Goal: Subscribe to service/newsletter

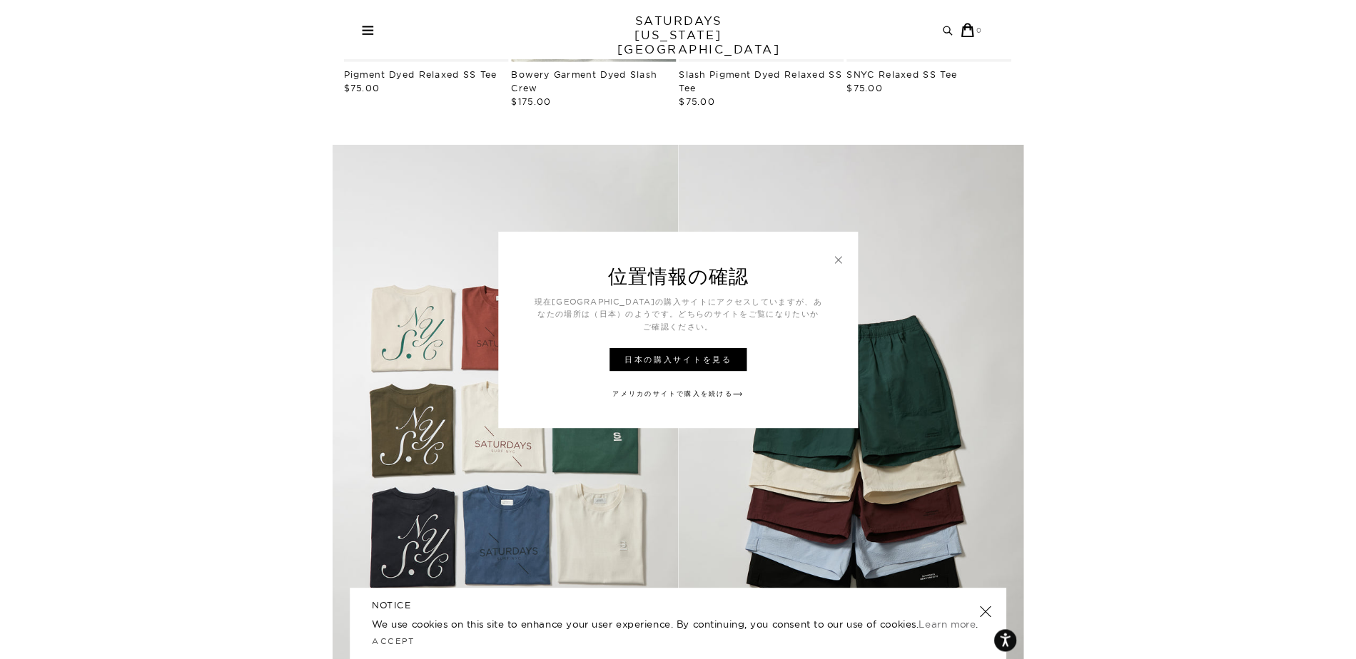
scroll to position [714, 0]
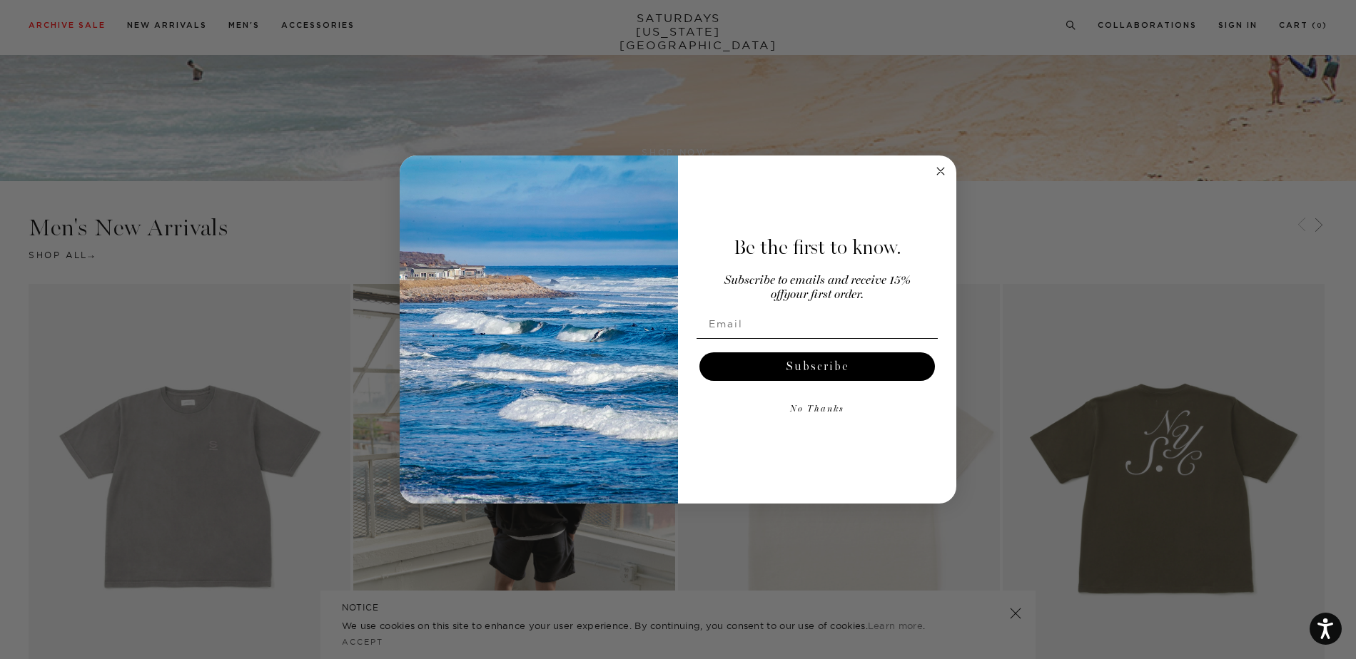
click at [664, 327] on input "Email" at bounding box center [816, 324] width 241 height 29
type input "[EMAIL_ADDRESS][DOMAIN_NAME]"
click at [664, 369] on button "Subscribe" at bounding box center [816, 366] width 235 height 29
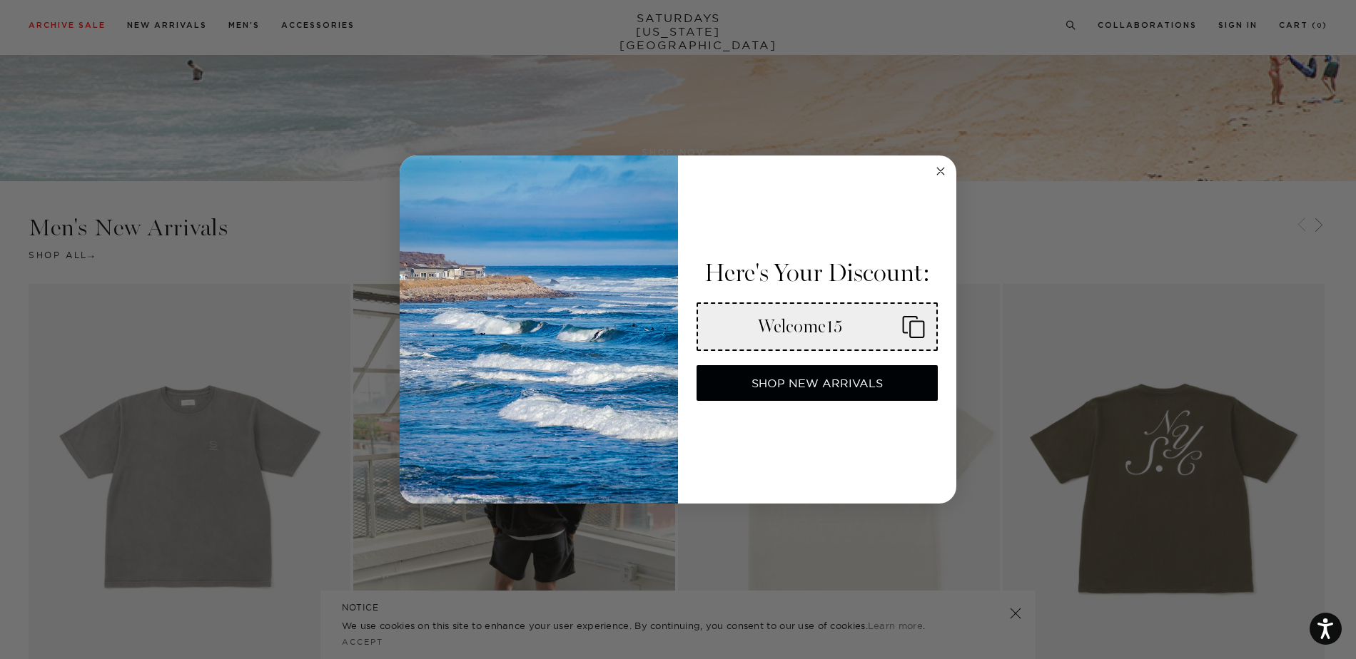
click at [664, 335] on div "Welcome15" at bounding box center [799, 326] width 181 height 21
click at [664, 274] on span "Here's Your Discount:" at bounding box center [816, 273] width 225 height 30
click at [664, 328] on div "Welcome15" at bounding box center [799, 326] width 181 height 21
click at [664, 337] on div "Welcome15" at bounding box center [799, 326] width 181 height 21
click at [664, 328] on div "Welcome15" at bounding box center [799, 326] width 181 height 21
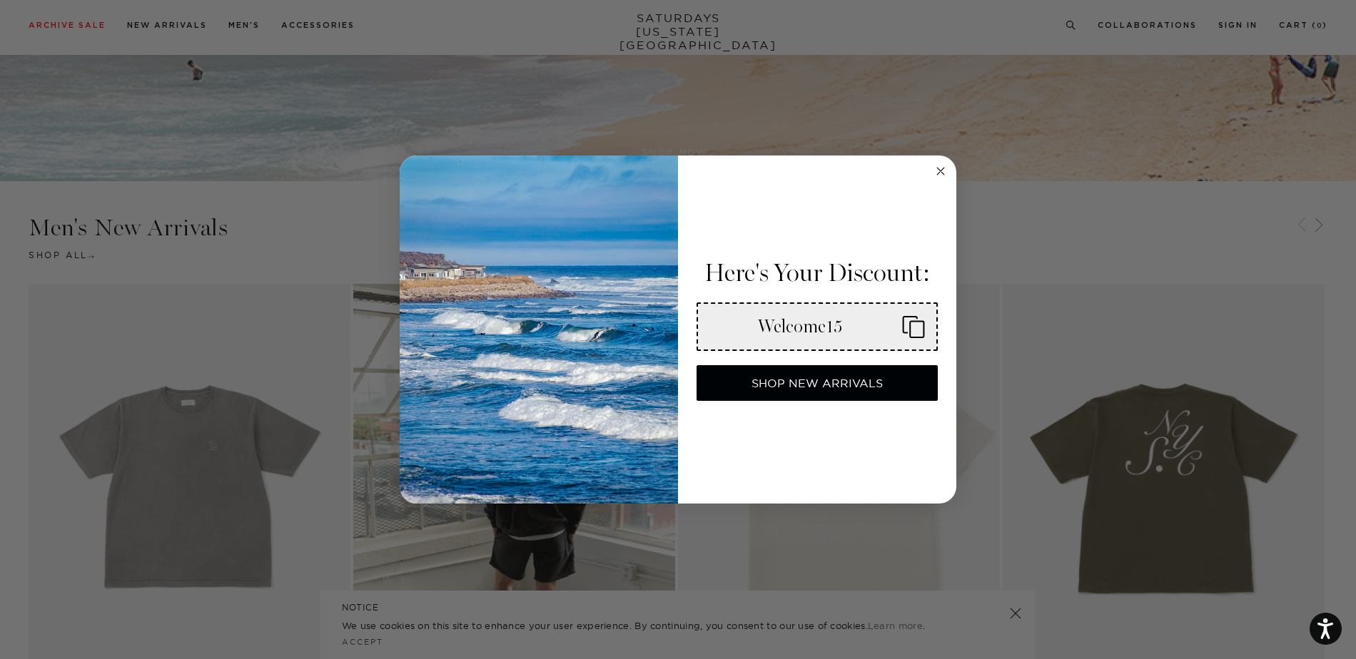
click at [664, 328] on div "Welcome15" at bounding box center [799, 326] width 181 height 21
click at [664, 387] on button "SHOP NEW ARRIVALS" at bounding box center [816, 383] width 241 height 36
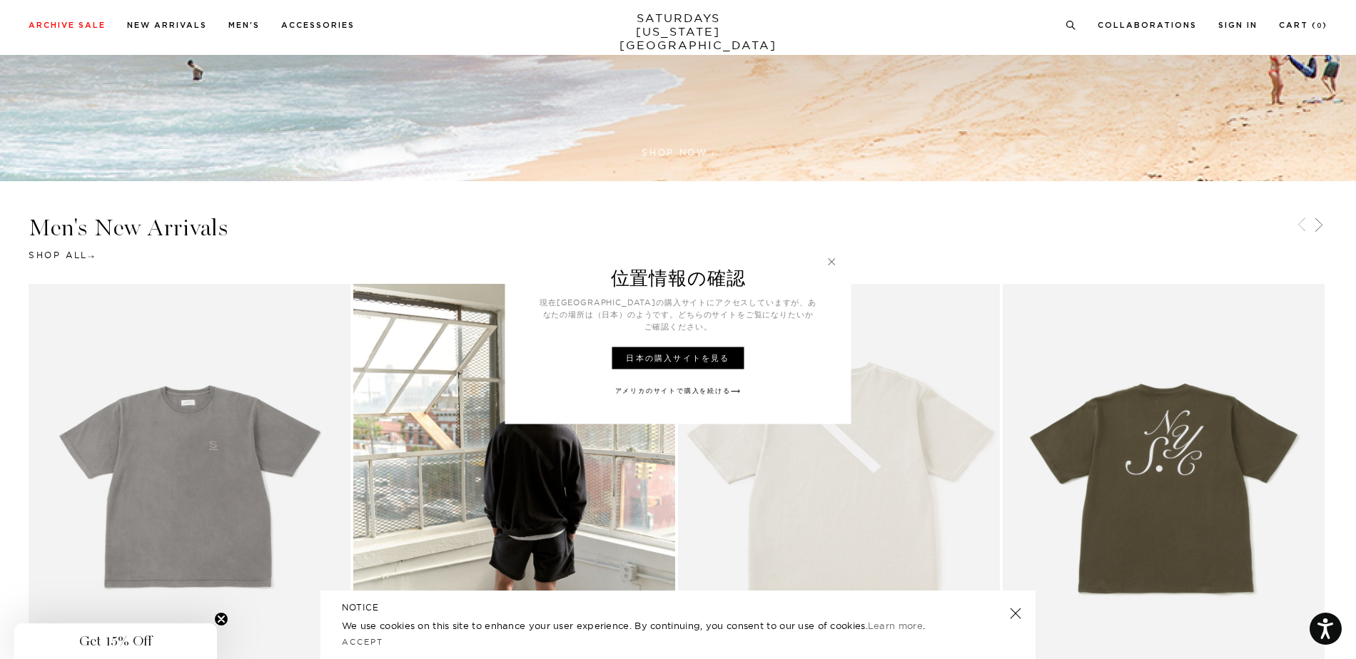
click at [664, 268] on link at bounding box center [832, 261] width 13 height 13
